Goal: Submit feedback/report problem: Submit feedback/report problem

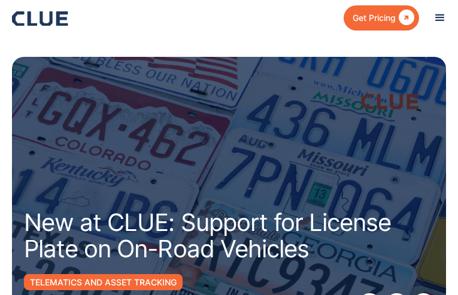
type input "N/A"
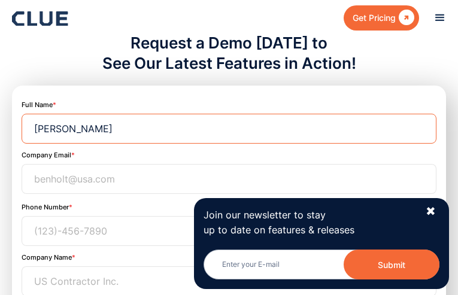
type input "[PERSON_NAME]"
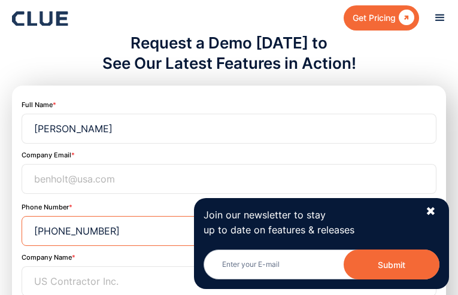
type input "[PHONE_NUMBER]"
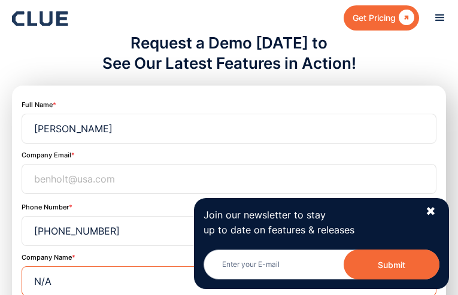
type input "N/A"
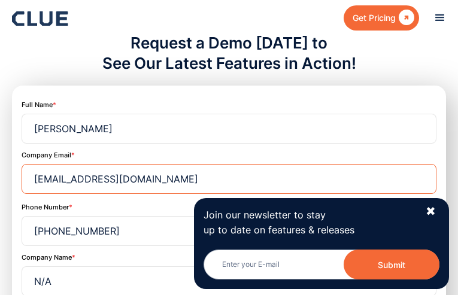
type input "[EMAIL_ADDRESS][DOMAIN_NAME]"
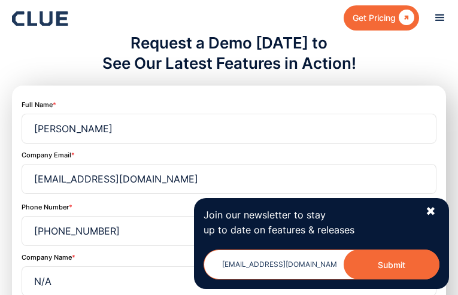
type input "[EMAIL_ADDRESS][DOMAIN_NAME]"
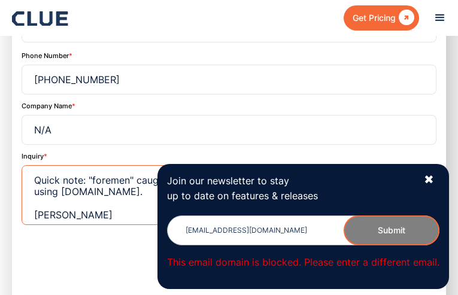
scroll to position [8, 0]
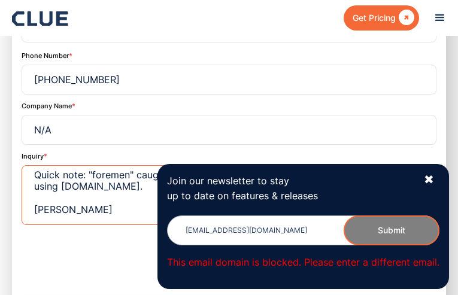
type textarea "Quick note: "foremen" caught my attention; possibly a typo. You might quickly v…"
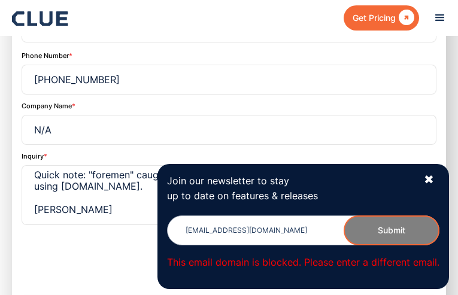
scroll to position [749, 0]
